Goal: Task Accomplishment & Management: Use online tool/utility

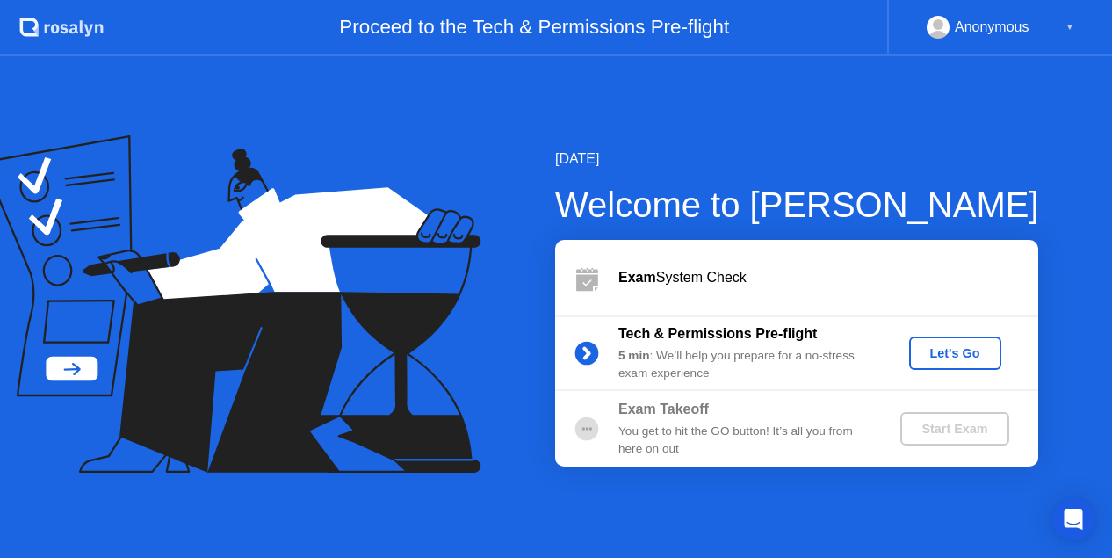
click at [958, 357] on div "Let's Go" at bounding box center [955, 353] width 78 height 14
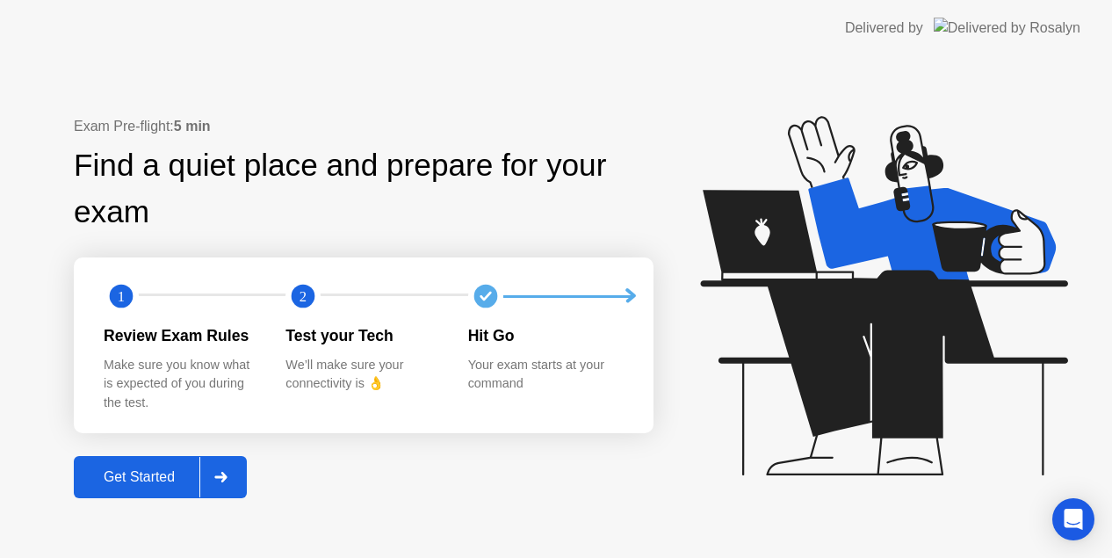
click at [156, 469] on div "Get Started" at bounding box center [139, 477] width 120 height 16
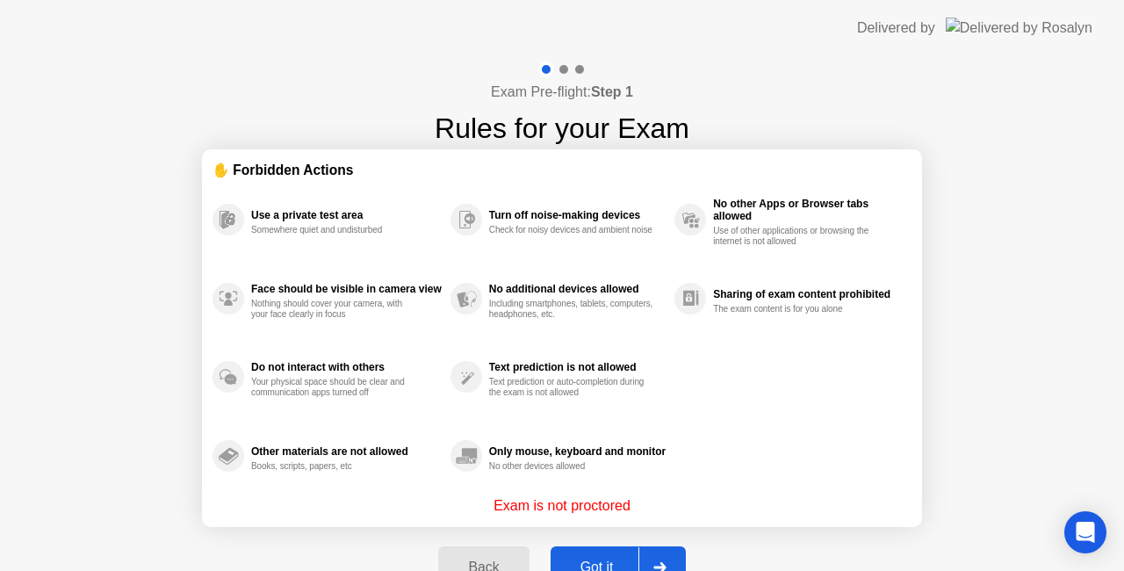
click at [592, 555] on button "Got it" at bounding box center [618, 567] width 135 height 42
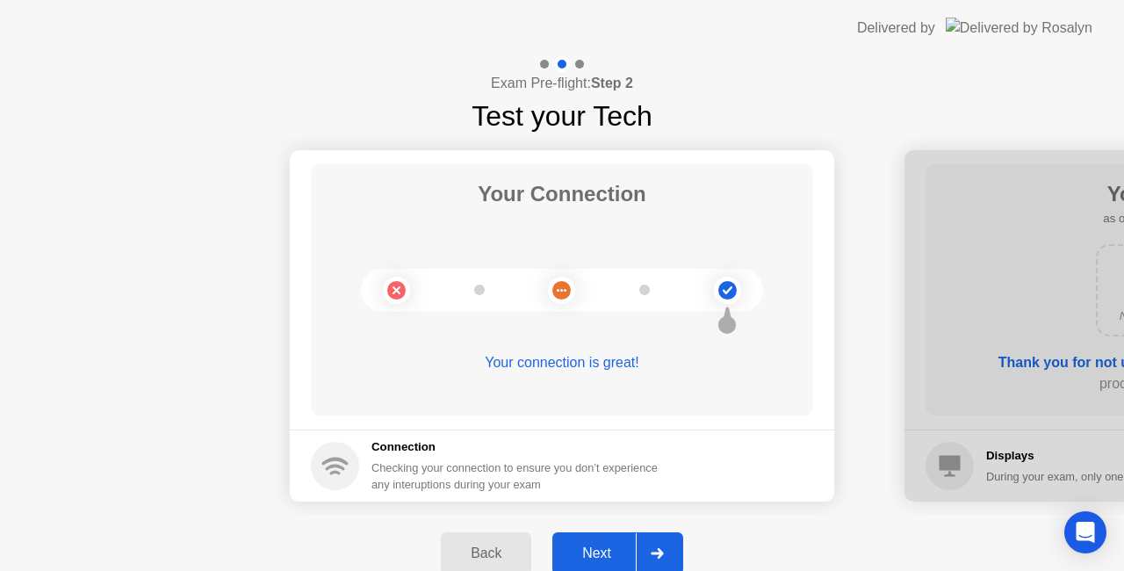
click at [603, 550] on div "Next" at bounding box center [597, 553] width 78 height 16
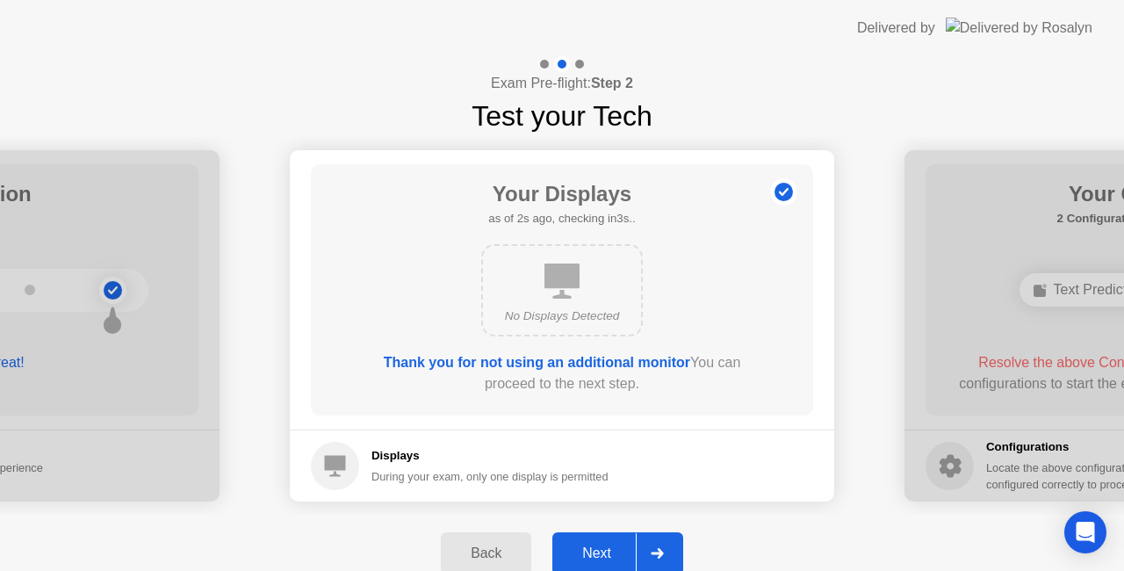
click at [609, 553] on div "Next" at bounding box center [597, 553] width 78 height 16
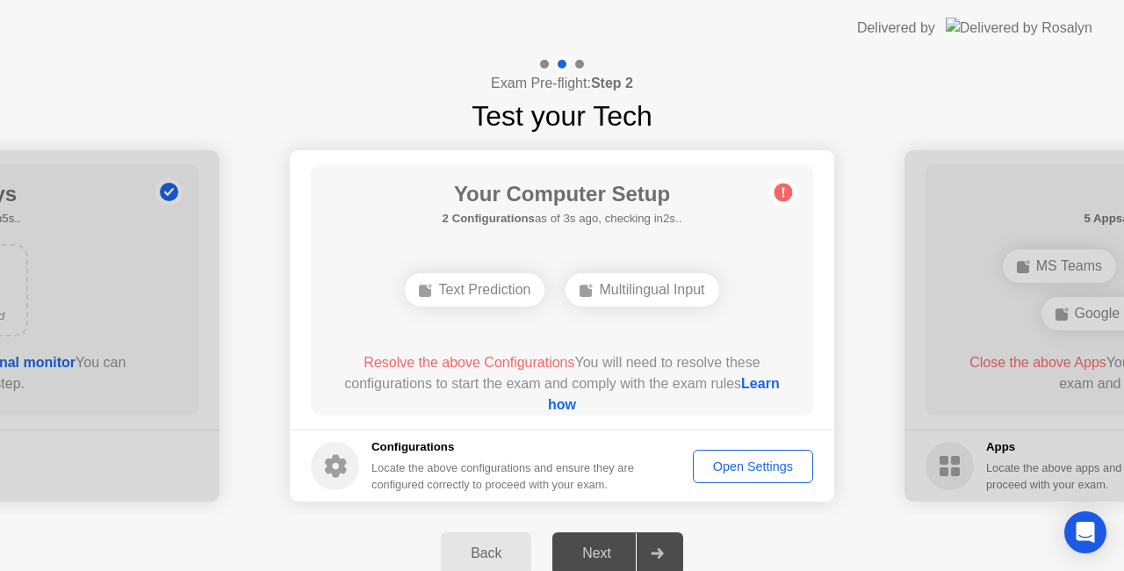
drag, startPoint x: 805, startPoint y: 18, endPoint x: 813, endPoint y: 44, distance: 26.7
click at [813, 44] on header "Delivered by" at bounding box center [562, 28] width 1124 height 56
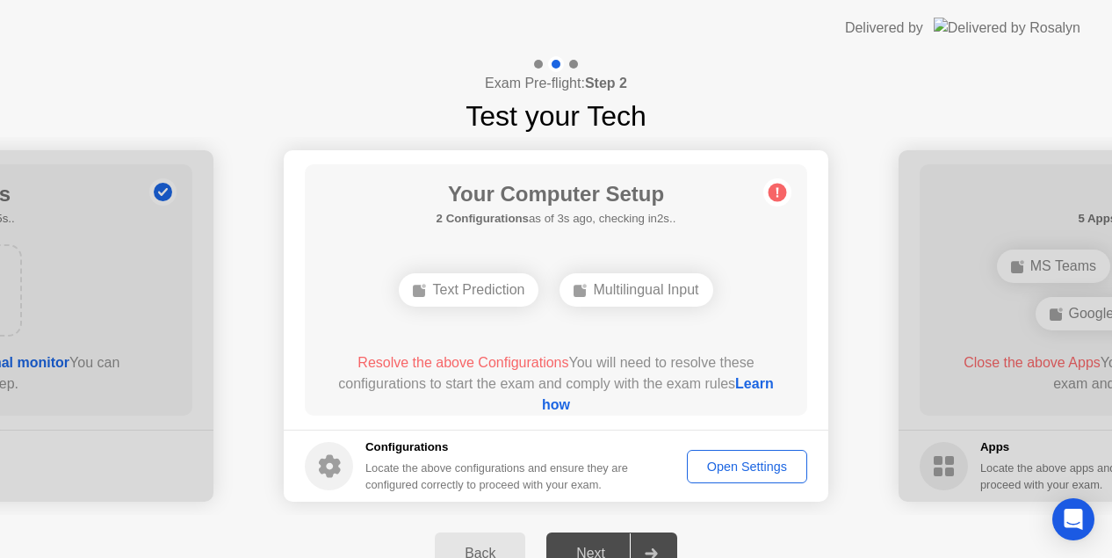
click at [471, 285] on div "Text Prediction" at bounding box center [469, 289] width 140 height 33
click at [619, 290] on div "Multilingual Input" at bounding box center [635, 289] width 153 height 33
click at [752, 470] on div "Open Settings" at bounding box center [747, 466] width 108 height 14
drag, startPoint x: 1005, startPoint y: 119, endPoint x: 988, endPoint y: 121, distance: 17.6
click at [1005, 119] on div "Exam Pre-flight: Step 2 Test your Tech" at bounding box center [556, 96] width 1112 height 81
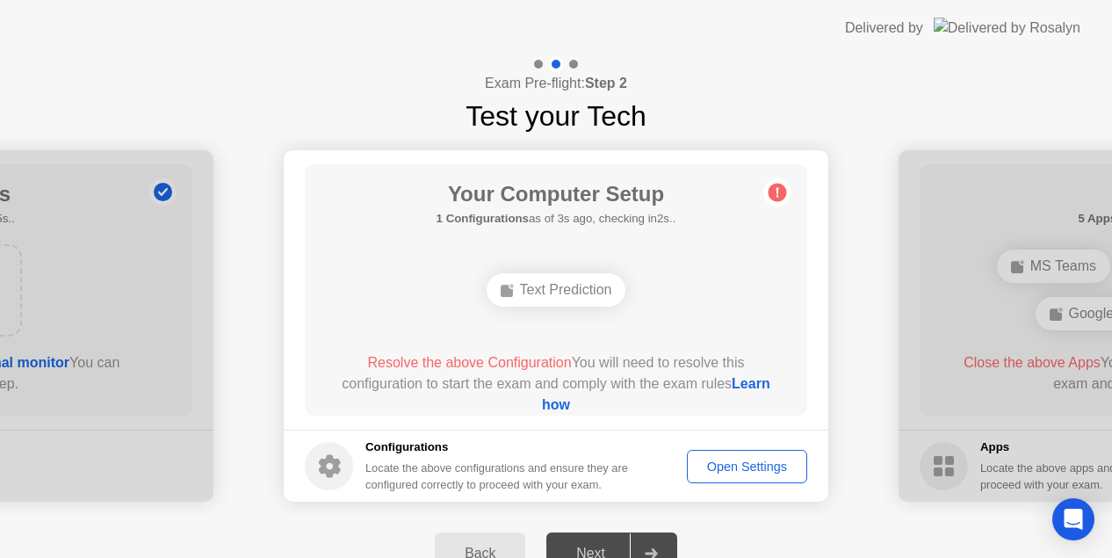
click at [498, 362] on span "Resolve the above Configuration" at bounding box center [469, 362] width 204 height 15
click at [738, 472] on div "Open Settings" at bounding box center [747, 466] width 108 height 14
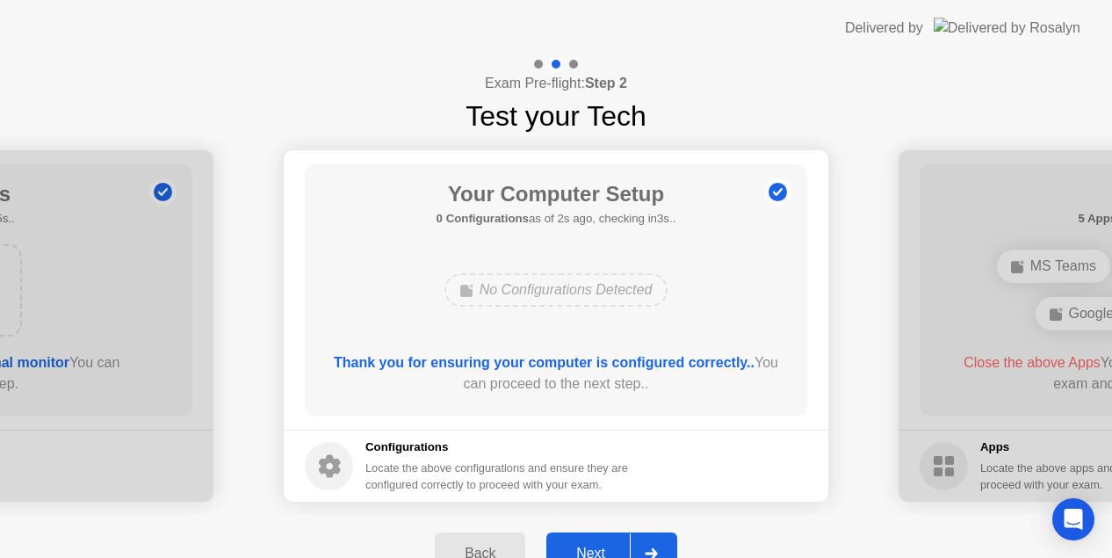
click at [601, 541] on button "Next" at bounding box center [611, 553] width 131 height 42
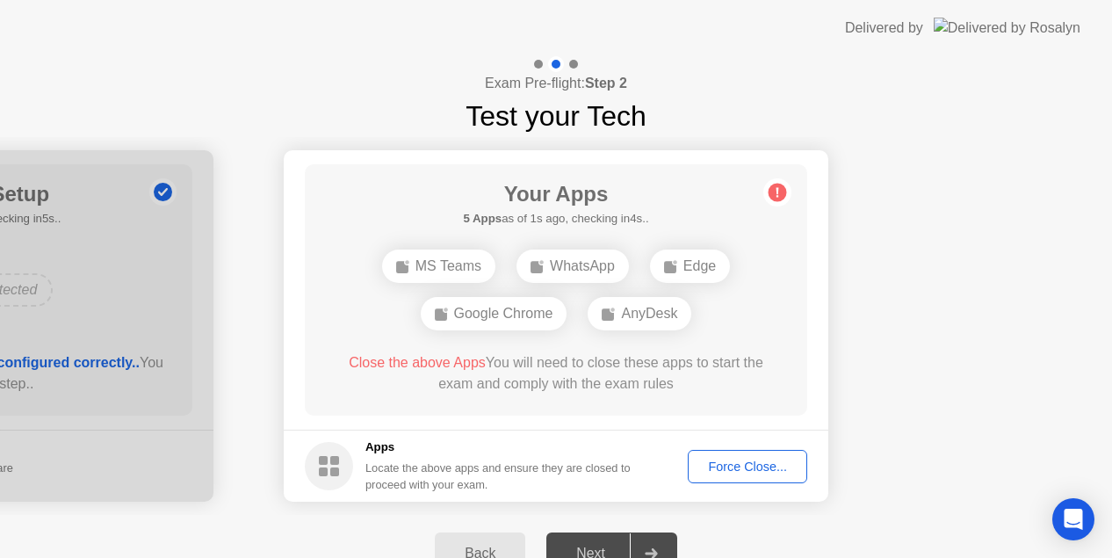
drag, startPoint x: 876, startPoint y: 2, endPoint x: 889, endPoint y: 60, distance: 59.4
click at [853, 138] on app-layout-with-logo "Delivered by Exam Pre-flight: Step 2 Test your Tech Your Connection Your connec…" at bounding box center [556, 296] width 1112 height 592
click at [780, 465] on div "Force Close..." at bounding box center [747, 466] width 107 height 14
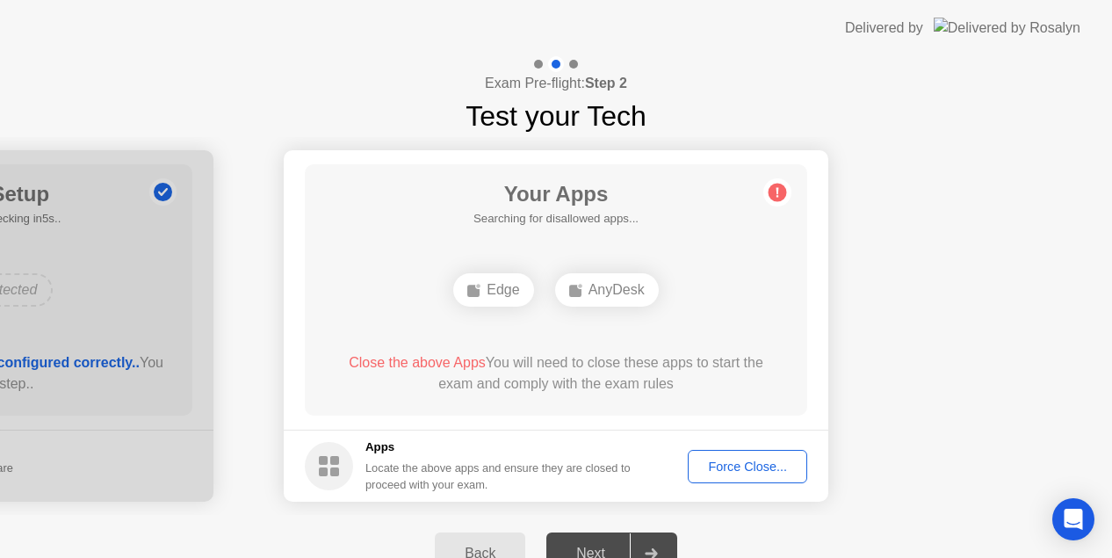
click at [700, 467] on div "Force Close..." at bounding box center [747, 466] width 107 height 14
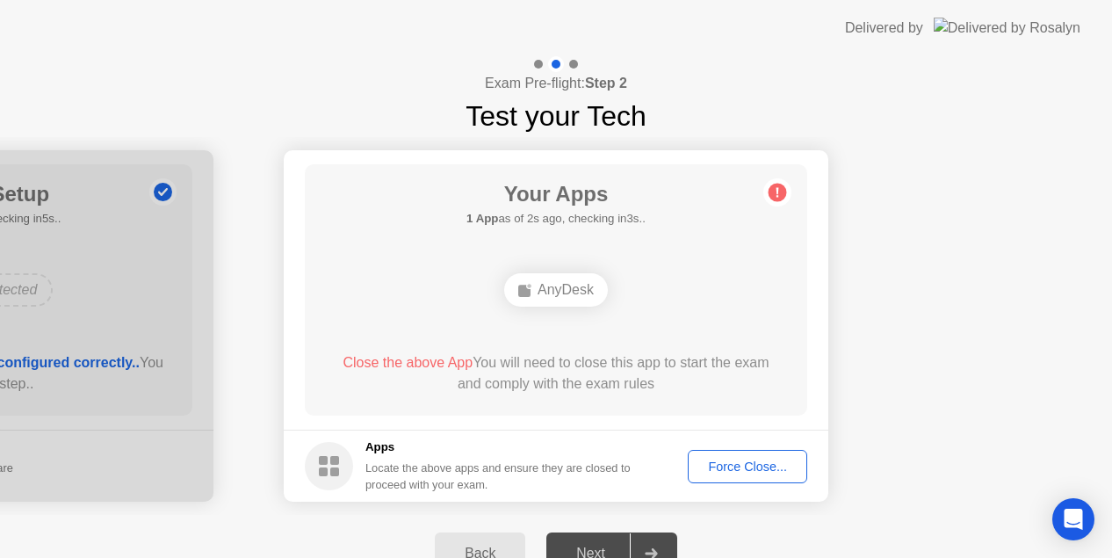
click at [580, 286] on div "AnyDesk" at bounding box center [556, 289] width 104 height 33
click at [425, 356] on span "Close the above App" at bounding box center [407, 362] width 130 height 15
click at [725, 467] on div "Force Close..." at bounding box center [747, 466] width 107 height 14
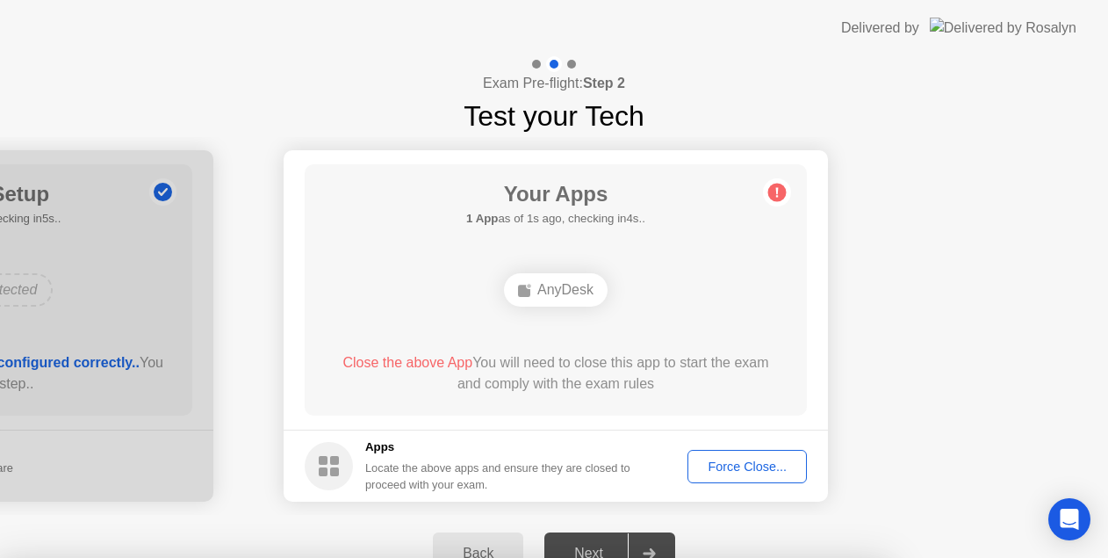
click at [747, 472] on div "Force Close..." at bounding box center [747, 466] width 107 height 14
drag, startPoint x: 600, startPoint y: 395, endPoint x: 592, endPoint y: 390, distance: 9.5
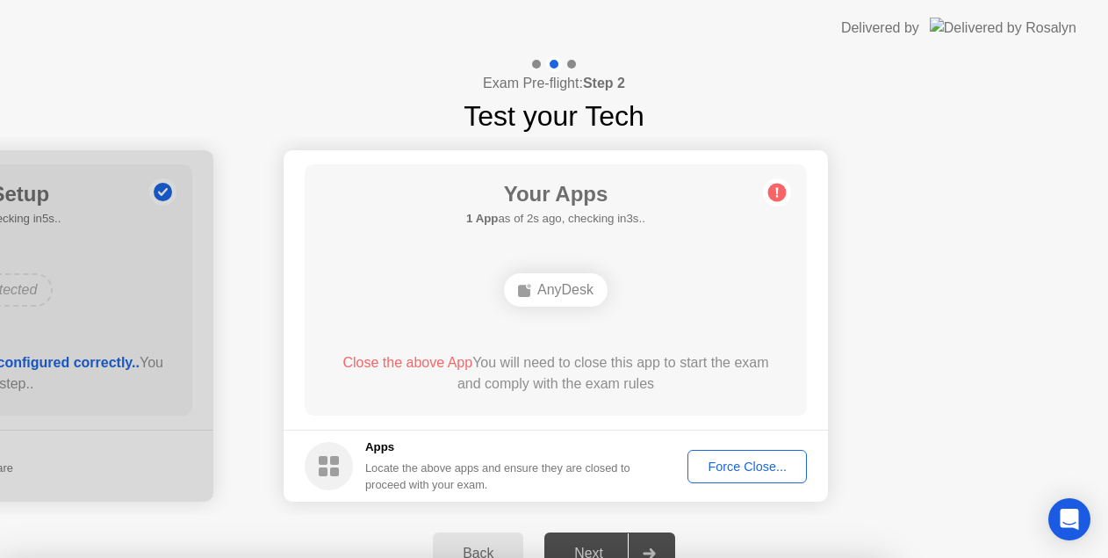
click at [722, 465] on div "Force Close..." at bounding box center [747, 466] width 107 height 14
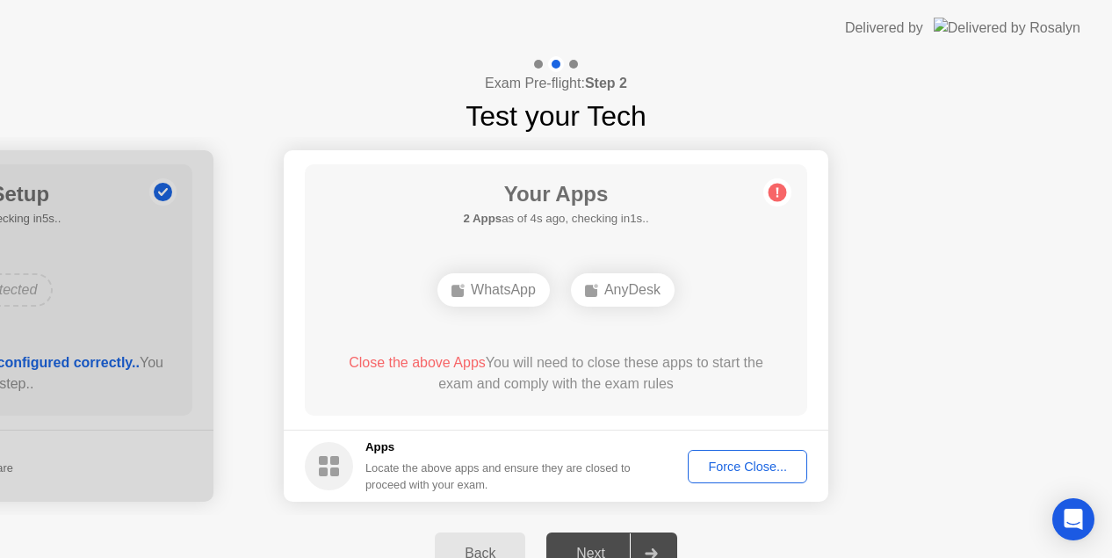
click at [753, 454] on button "Force Close..." at bounding box center [747, 466] width 119 height 33
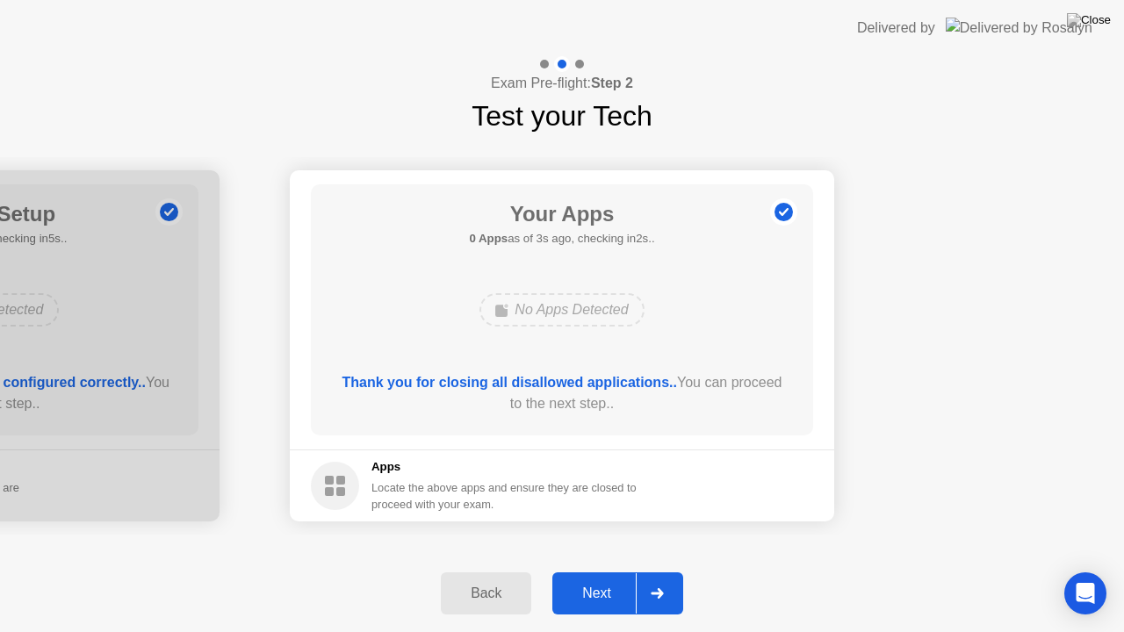
click at [608, 570] on div "Next" at bounding box center [597, 594] width 78 height 16
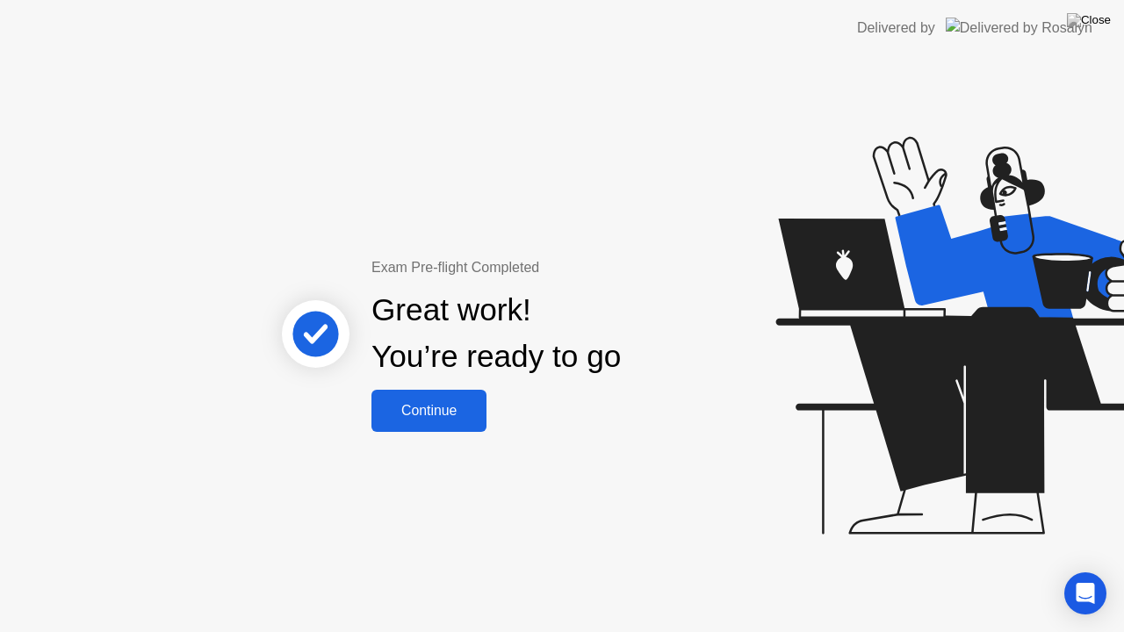
click at [430, 413] on div "Continue" at bounding box center [429, 411] width 104 height 16
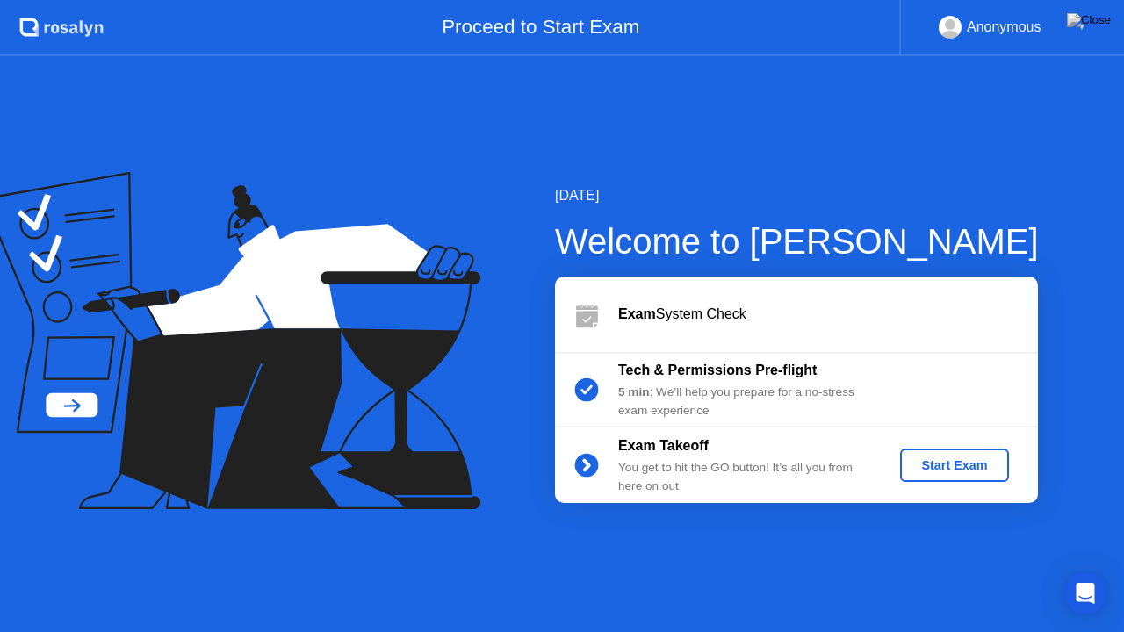
click at [954, 469] on div "Start Exam" at bounding box center [954, 465] width 94 height 14
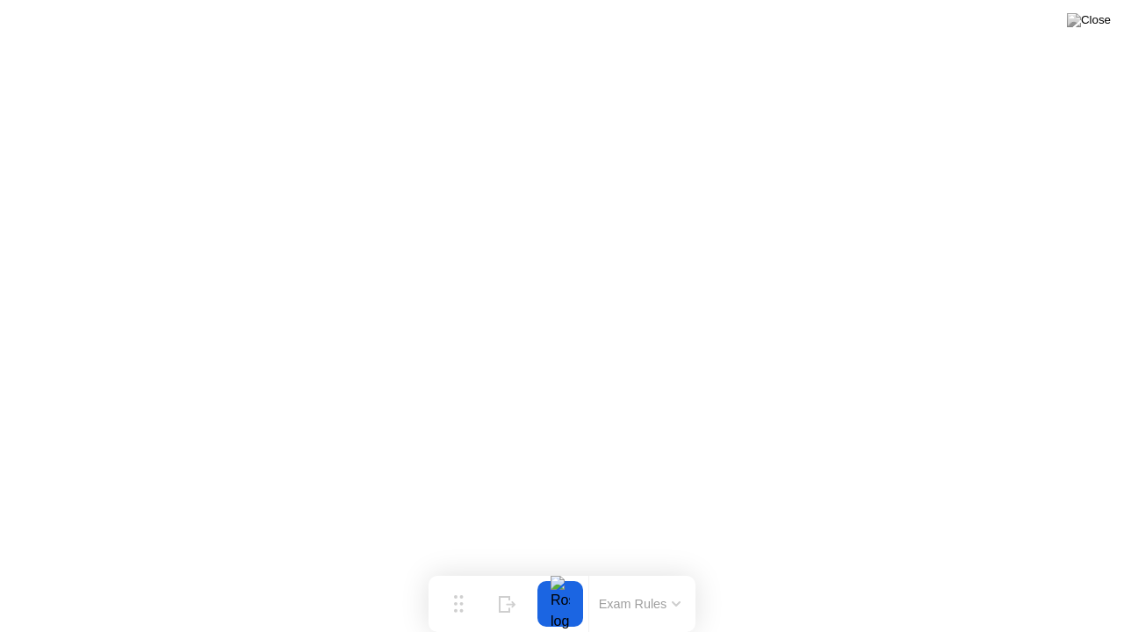
click at [666, 570] on button "Exam Rules" at bounding box center [640, 604] width 93 height 16
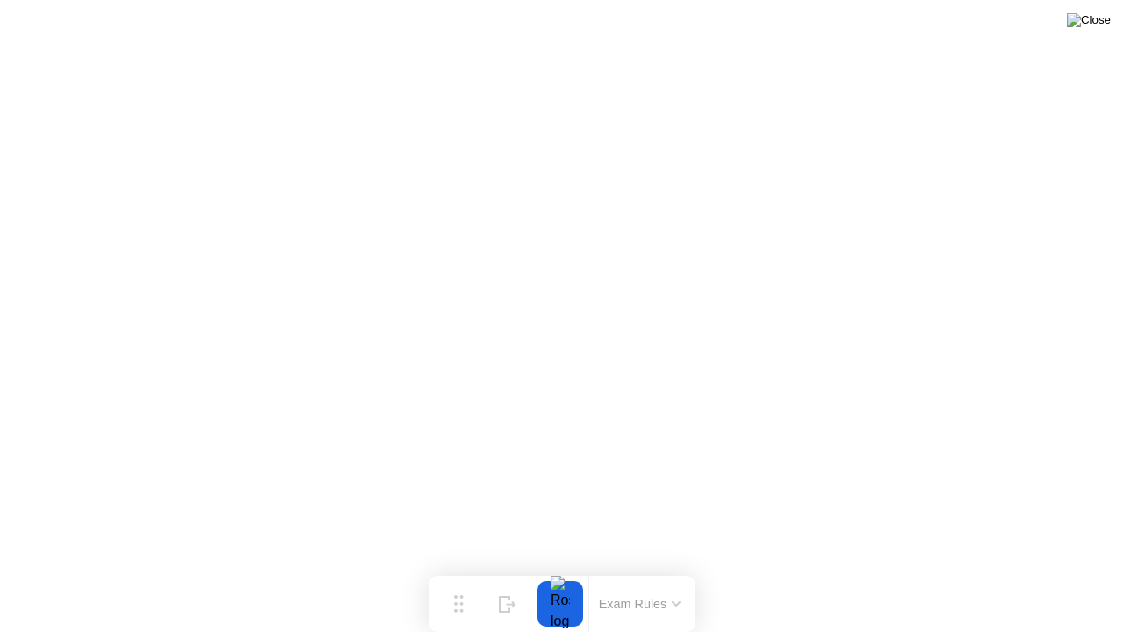
click at [1106, 23] on img at bounding box center [1089, 20] width 44 height 14
click at [441, 570] on button "Move" at bounding box center [459, 604] width 46 height 46
click at [450, 570] on div "Move" at bounding box center [458, 618] width 23 height 11
click at [1106, 20] on img at bounding box center [1089, 20] width 44 height 14
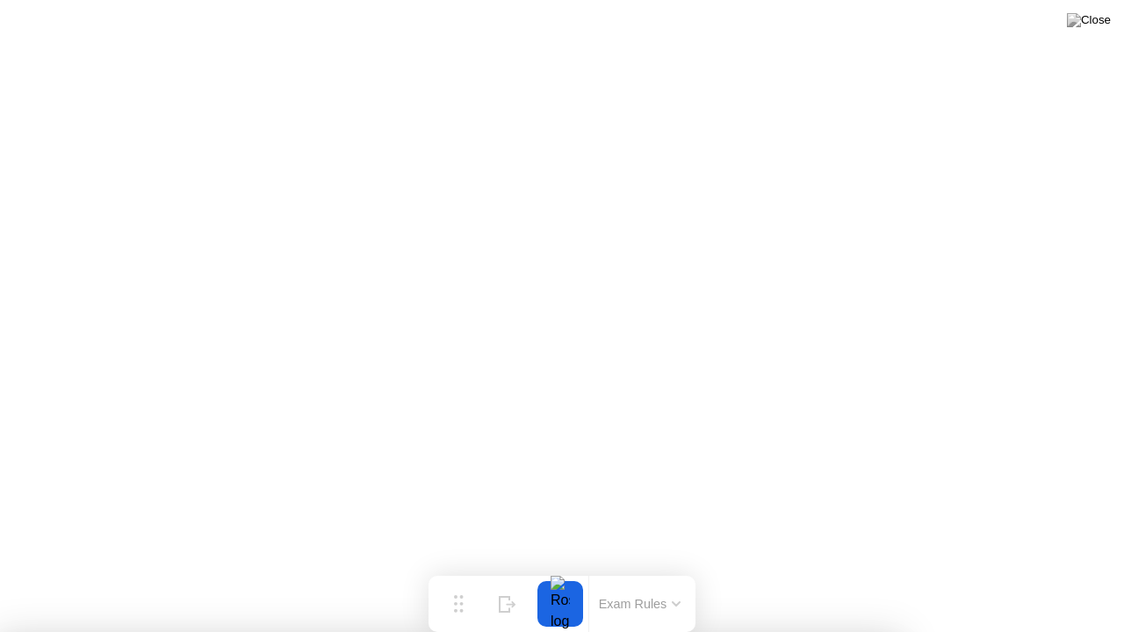
click at [1104, 21] on img at bounding box center [1089, 20] width 44 height 14
